Goal: Information Seeking & Learning: Understand process/instructions

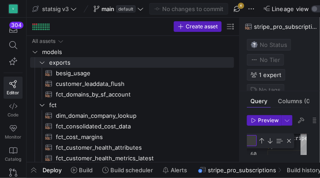
scroll to position [72, 0]
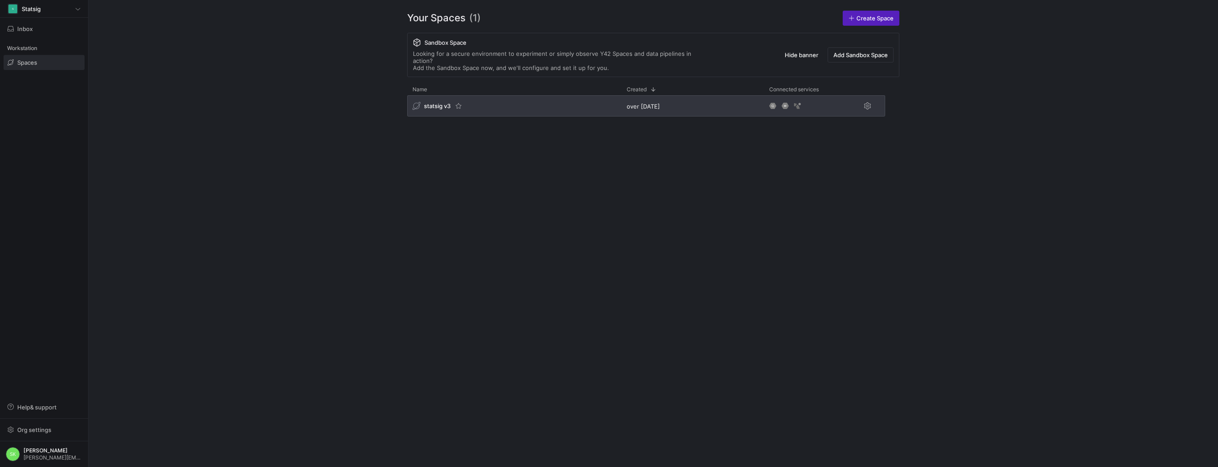
click at [445, 116] on div "statsig v3" at bounding box center [514, 105] width 214 height 21
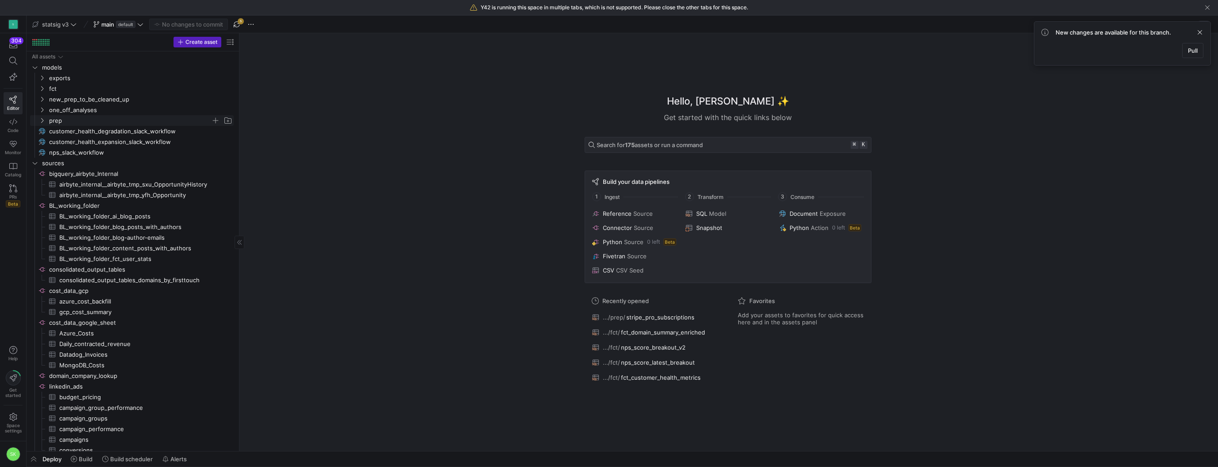
click at [45, 123] on icon "Press SPACE to select this row." at bounding box center [42, 120] width 6 height 5
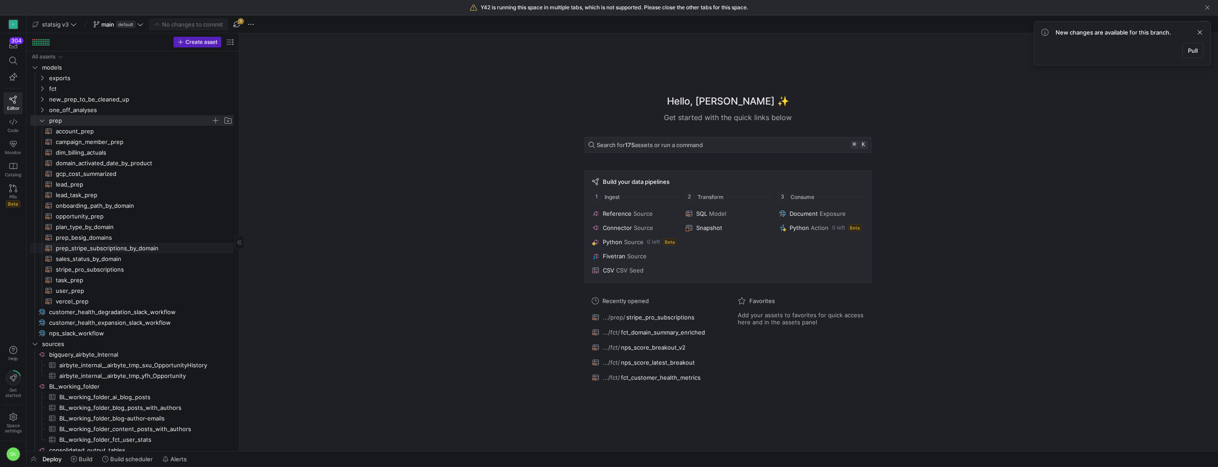
click at [99, 253] on span "prep_stripe_subscriptions_by_domain​​​​​​​​​​" at bounding box center [140, 248] width 168 height 10
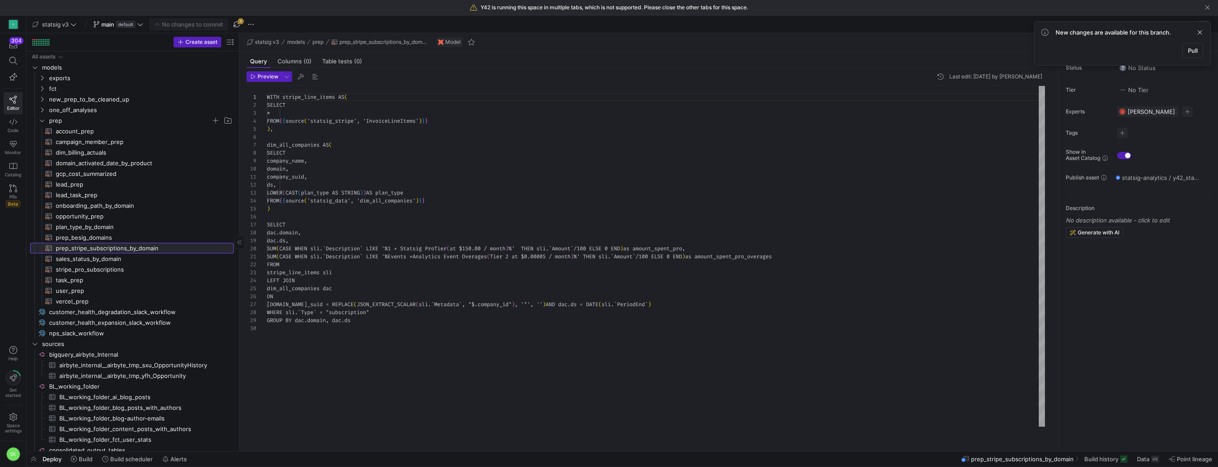
scroll to position [80, 0]
click at [373, 164] on div "WITH stripe_line_items AS ( SELECT * FROM { { source ( 'statsig_stripe' , 'Invo…" at bounding box center [656, 256] width 778 height 340
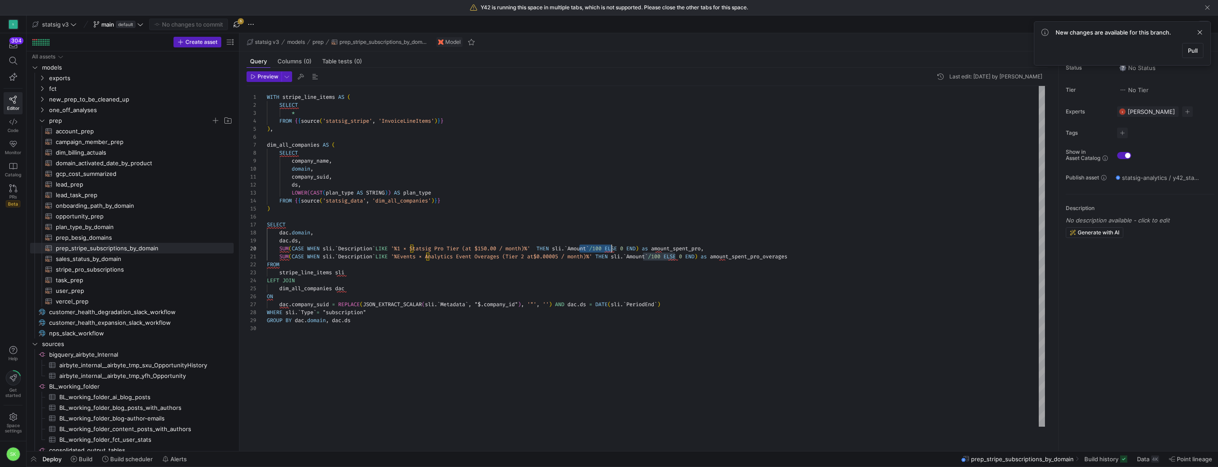
scroll to position [72, 351]
drag, startPoint x: 580, startPoint y: 259, endPoint x: 618, endPoint y: 260, distance: 38.5
click at [618, 260] on div "WITH stripe_line_items AS ( SELECT * FROM { { source ( 'statsig_stripe' , 'Invo…" at bounding box center [656, 256] width 778 height 340
click at [603, 235] on div "WITH stripe_line_items AS ( SELECT * FROM { { source ( 'statsig_stripe' , 'Invo…" at bounding box center [656, 256] width 778 height 340
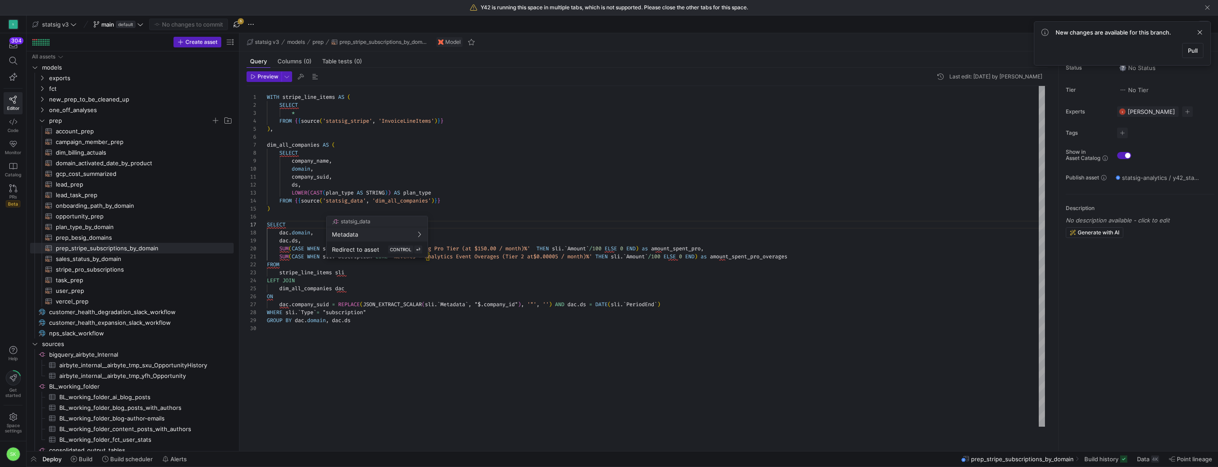
click at [512, 277] on div at bounding box center [609, 233] width 1218 height 467
click at [353, 264] on div "WITH stripe_line_items AS ( SELECT * FROM { { source ( 'statsig_stripe' , 'Invo…" at bounding box center [656, 256] width 778 height 340
click at [484, 285] on div "WITH stripe_line_items AS ( SELECT * FROM { { source ( 'statsig_stripe' , 'Invo…" at bounding box center [656, 256] width 778 height 340
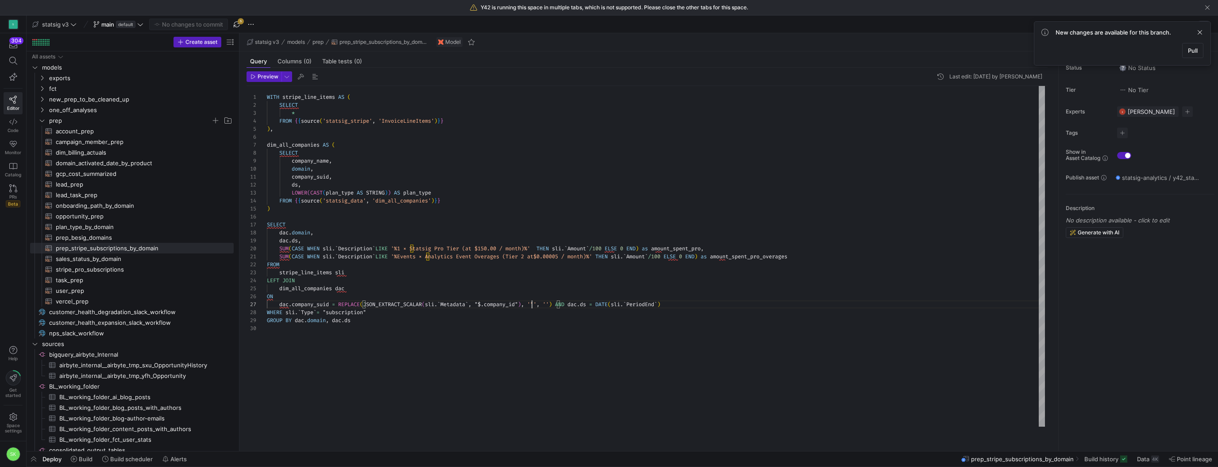
scroll to position [48, 265]
click at [532, 313] on div "WITH stripe_line_items AS ( SELECT * FROM { { source ( 'statsig_stripe' , 'Invo…" at bounding box center [656, 256] width 778 height 340
drag, startPoint x: 684, startPoint y: 314, endPoint x: 569, endPoint y: 311, distance: 115.1
click at [569, 311] on div "WITH stripe_line_items AS ( SELECT * FROM { { source ( 'statsig_stripe' , 'Invo…" at bounding box center [656, 256] width 778 height 340
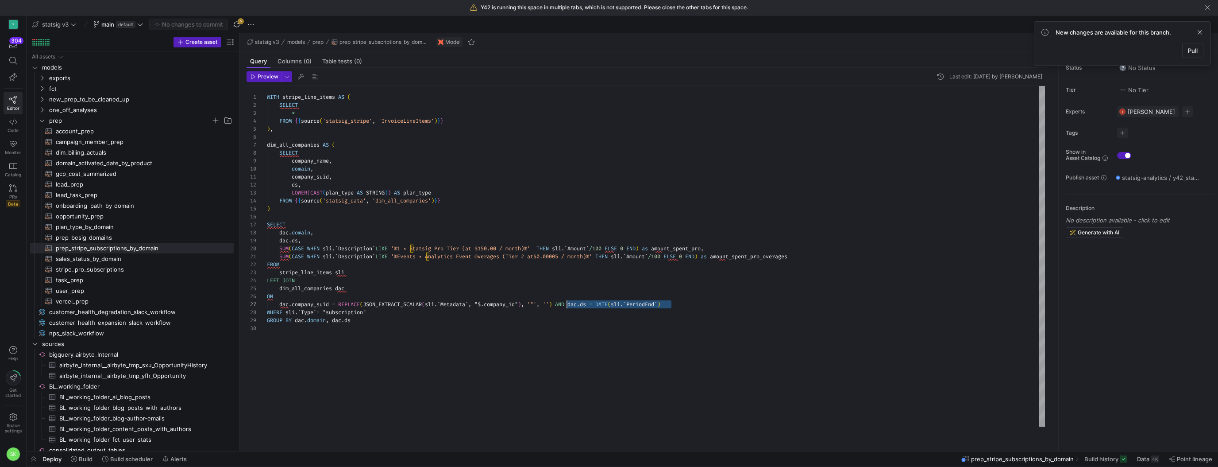
click at [566, 329] on div "WITH stripe_line_items AS ( SELECT * FROM { { source ( 'statsig_stripe' , 'Invo…" at bounding box center [656, 256] width 778 height 340
click at [344, 341] on div "WITH stripe_line_items AS ( SELECT * FROM { { source ( 'statsig_stripe' , 'Invo…" at bounding box center [656, 256] width 778 height 340
click at [453, 129] on div at bounding box center [609, 233] width 1218 height 467
type textarea "WITH stripe_line_items AS ( SELECT * FROM {{source('statsig_stripe', 'InvoiceLi…"
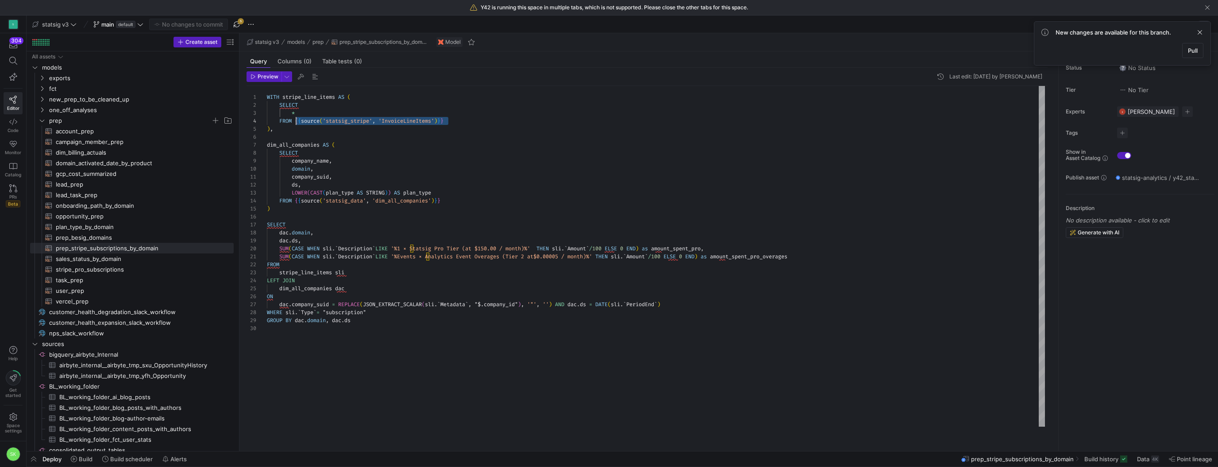
scroll to position [24, 28]
drag, startPoint x: 453, startPoint y: 131, endPoint x: 298, endPoint y: 132, distance: 155.4
click at [298, 132] on div "WITH stripe_line_items AS ( SELECT * FROM { { source ( 'statsig_stripe' , 'Invo…" at bounding box center [656, 256] width 778 height 340
click at [381, 168] on div "WITH stripe_line_items AS ( SELECT * FROM { { source ( 'statsig_stripe' , 'Invo…" at bounding box center [656, 256] width 778 height 340
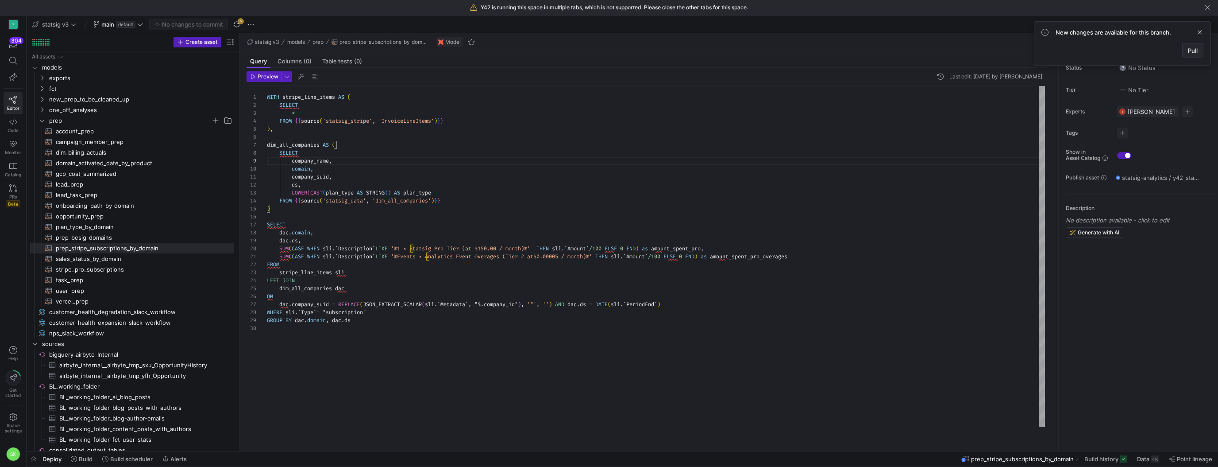
click at [1189, 54] on span "Pull" at bounding box center [1193, 50] width 10 height 7
